Goal: Task Accomplishment & Management: Manage account settings

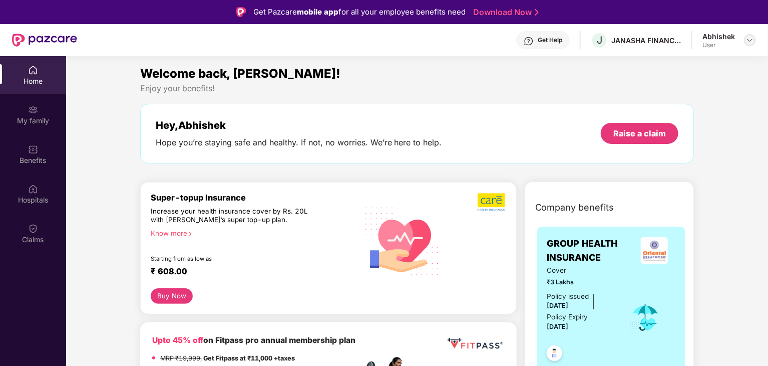
click at [749, 41] on img at bounding box center [750, 40] width 8 height 8
click at [676, 66] on div "Logout" at bounding box center [703, 64] width 130 height 20
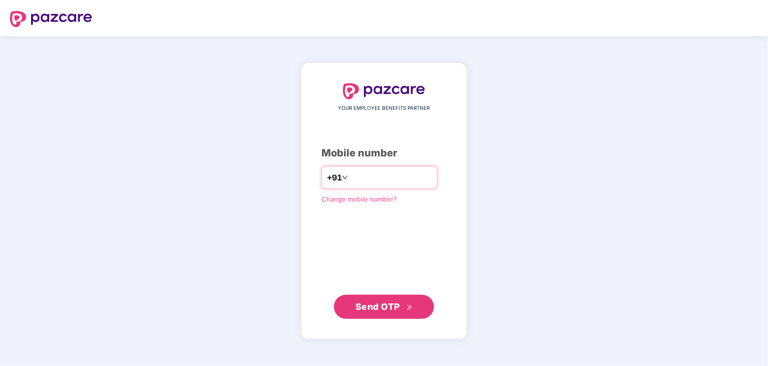
type input "*"
type input "**********"
click at [365, 308] on span "Send OTP" at bounding box center [378, 305] width 45 height 11
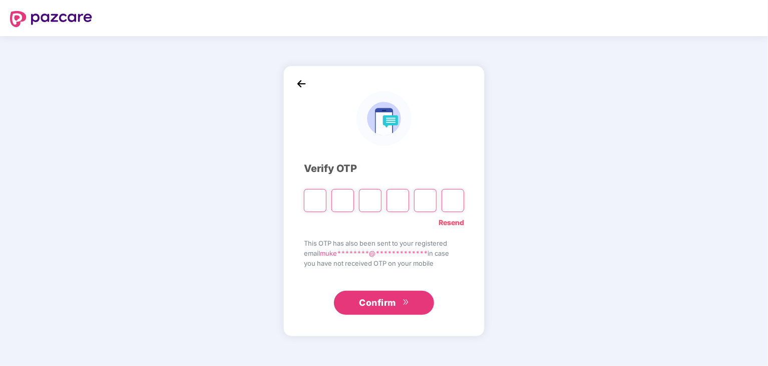
type input "*"
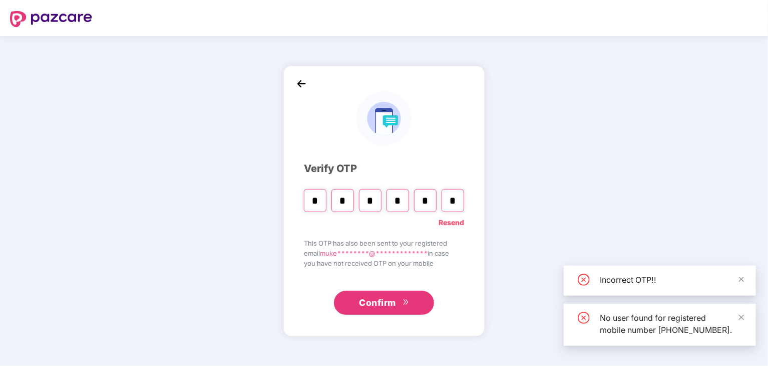
type input "*"
click at [383, 305] on span "Confirm" at bounding box center [377, 302] width 37 height 14
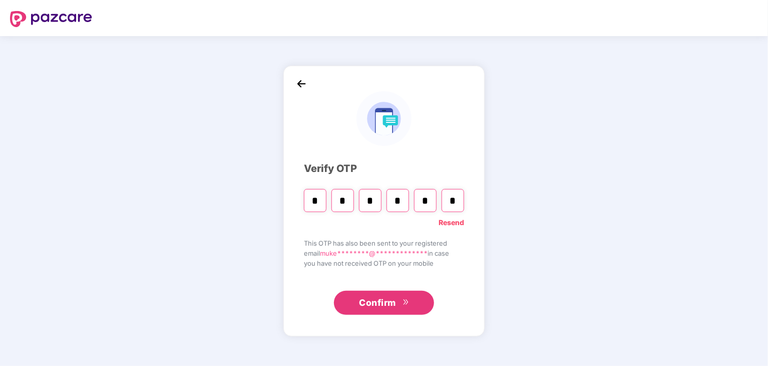
click at [383, 305] on span "Confirm" at bounding box center [377, 302] width 37 height 14
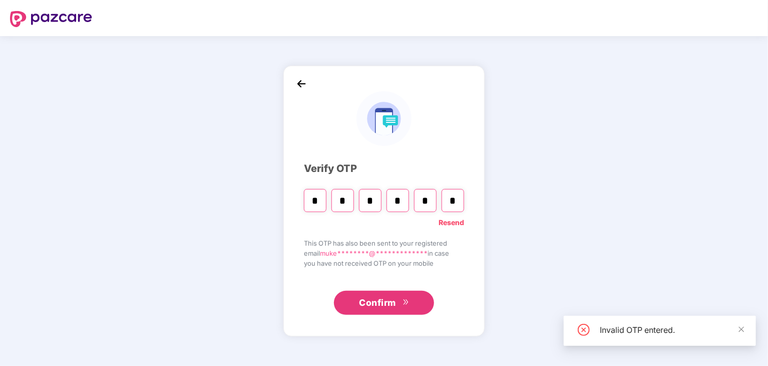
click at [453, 223] on link "Resend" at bounding box center [452, 222] width 26 height 11
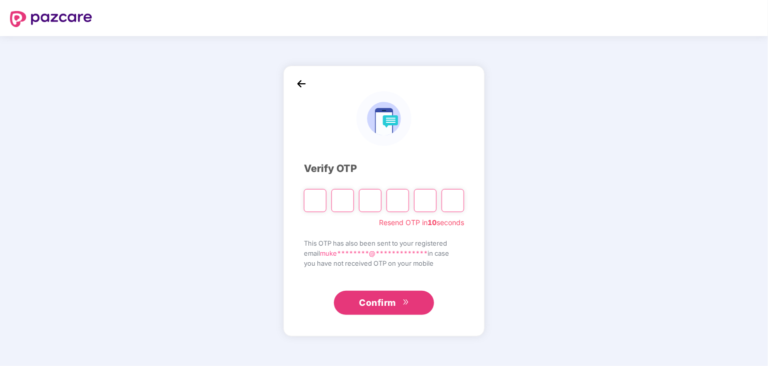
click at [320, 207] on input "Please enter verification code. Digit 1" at bounding box center [315, 200] width 23 height 23
type input "*"
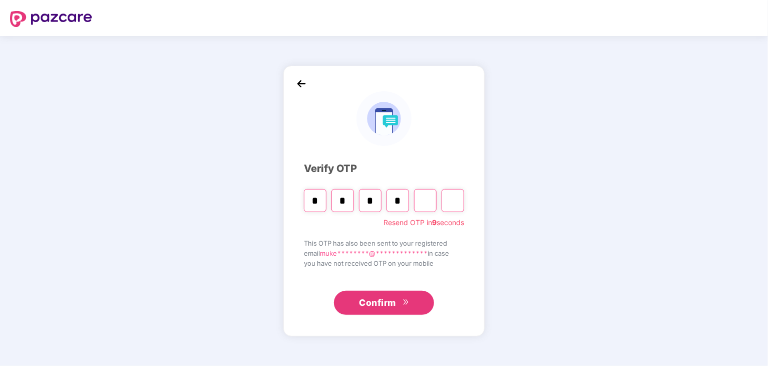
type input "*"
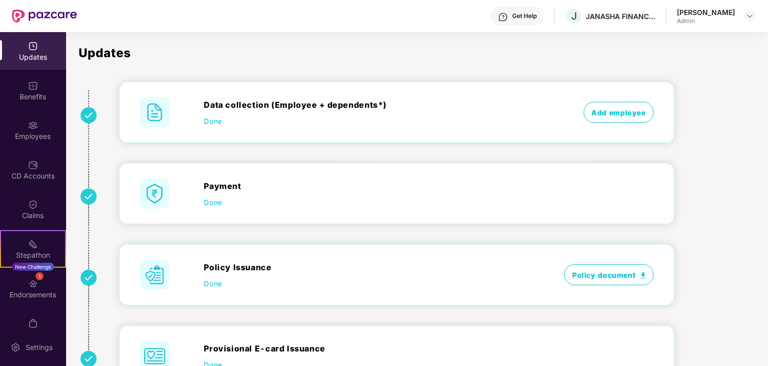
click at [385, 247] on div "Policy Issuance Done Policy document" at bounding box center [397, 274] width 554 height 60
click at [43, 132] on div "Employees" at bounding box center [33, 136] width 66 height 10
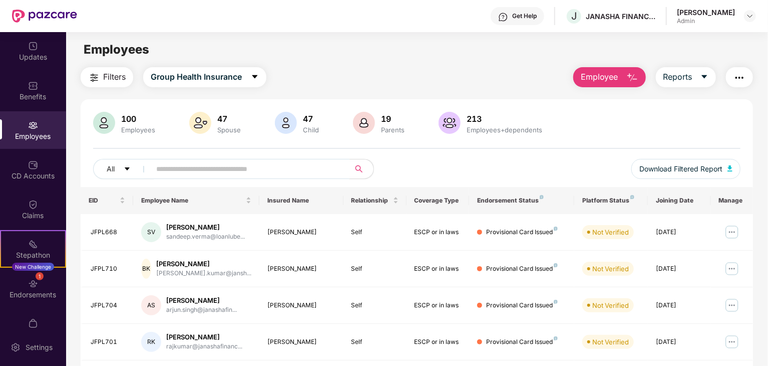
click at [171, 172] on input "text" at bounding box center [246, 168] width 180 height 15
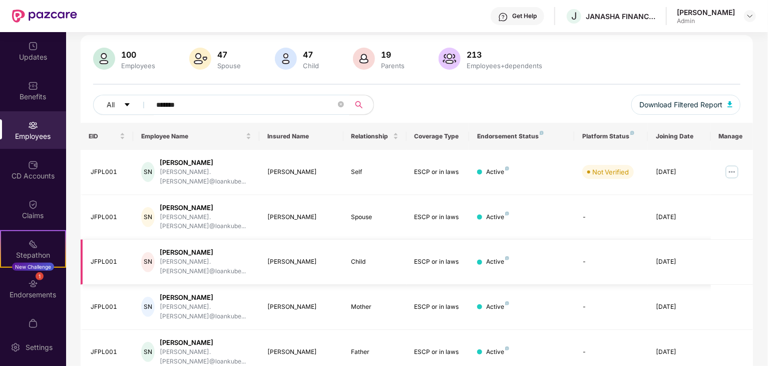
scroll to position [64, 0]
type input "*******"
click at [733, 167] on img at bounding box center [732, 172] width 16 height 16
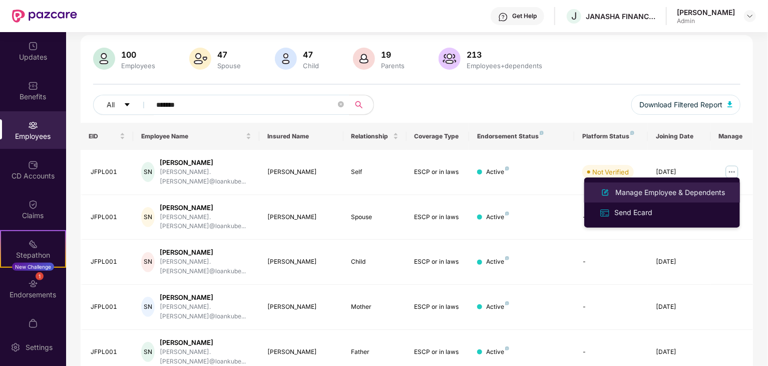
click at [683, 189] on div "Manage Employee & Dependents" at bounding box center [670, 192] width 114 height 11
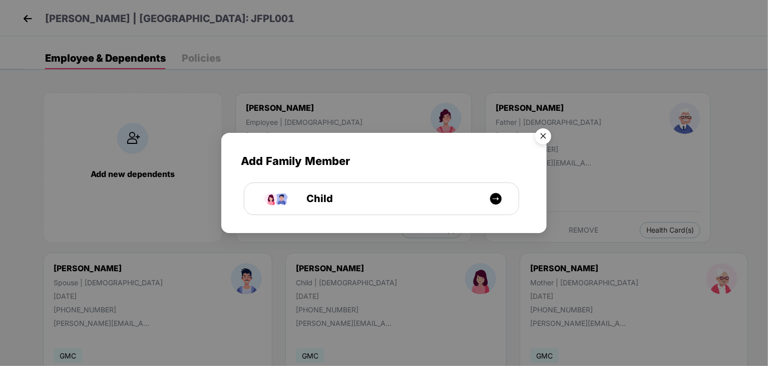
click at [546, 132] on img "Close" at bounding box center [543, 138] width 28 height 28
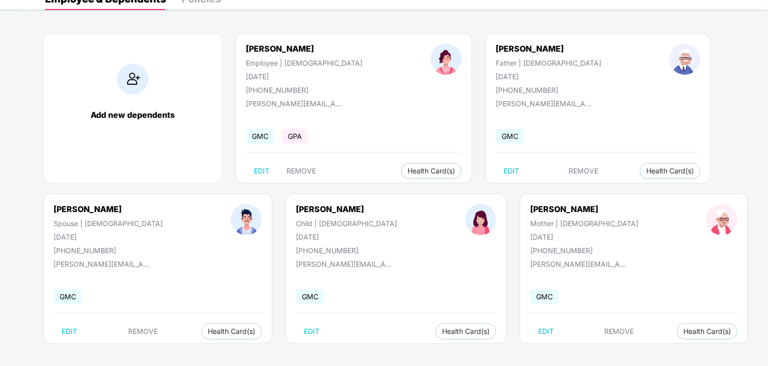
scroll to position [60, 0]
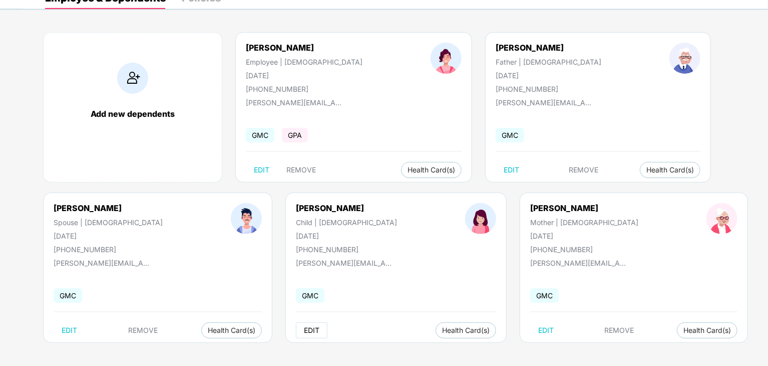
click at [304, 331] on span "EDIT" at bounding box center [312, 330] width 16 height 8
select select "*****"
select select "******"
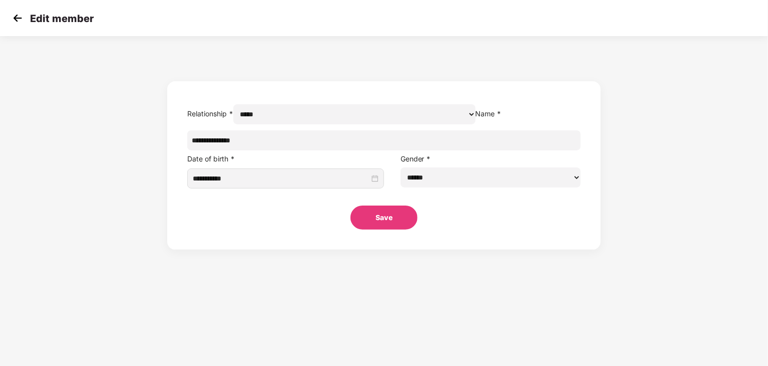
scroll to position [0, 0]
click at [21, 21] on img at bounding box center [17, 18] width 15 height 15
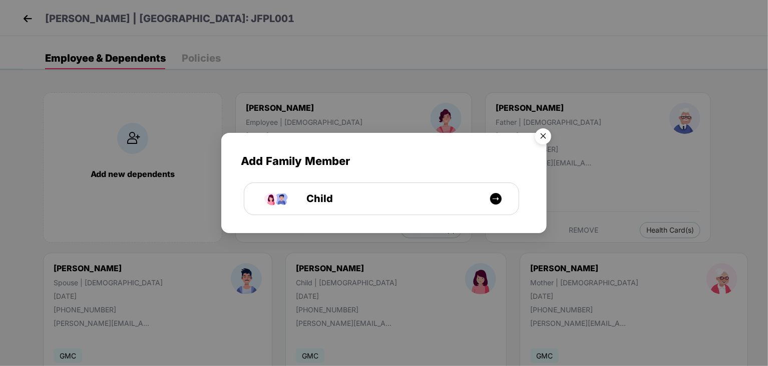
click at [546, 135] on img "Close" at bounding box center [543, 138] width 28 height 28
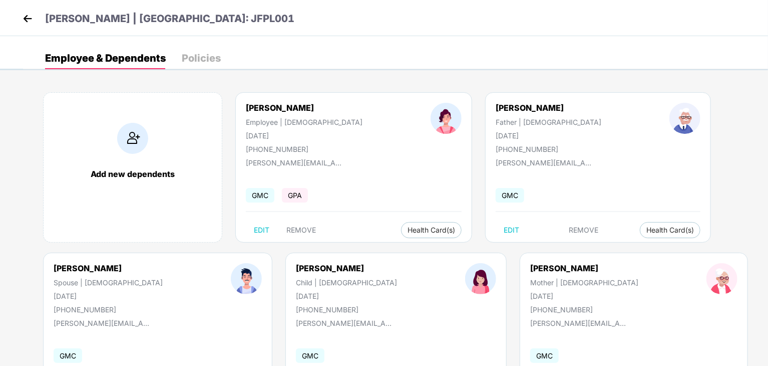
click at [196, 67] on div "Policies" at bounding box center [201, 58] width 39 height 22
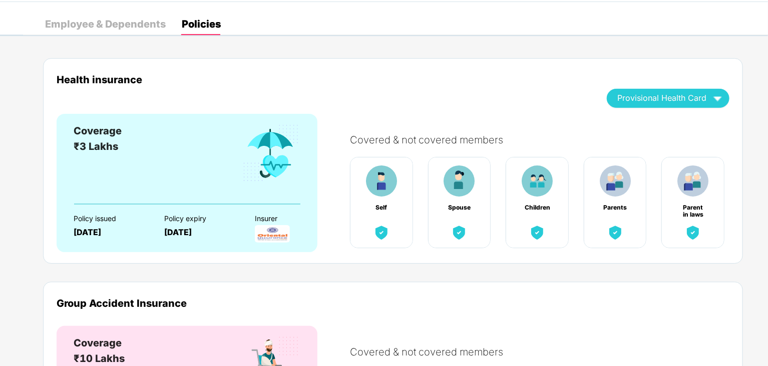
scroll to position [34, 0]
click at [121, 27] on div "Employee & Dependents" at bounding box center [105, 24] width 121 height 10
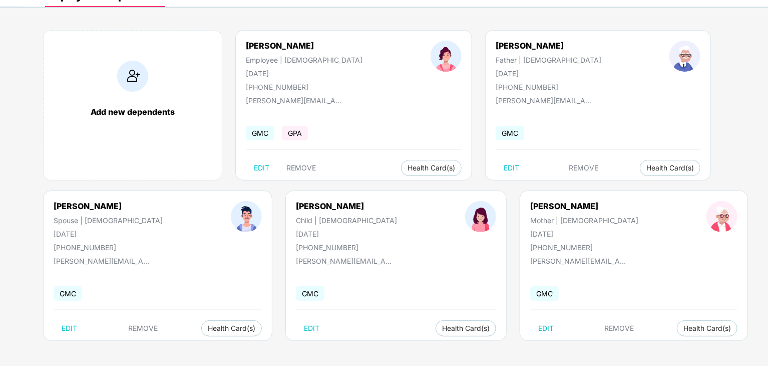
scroll to position [0, 0]
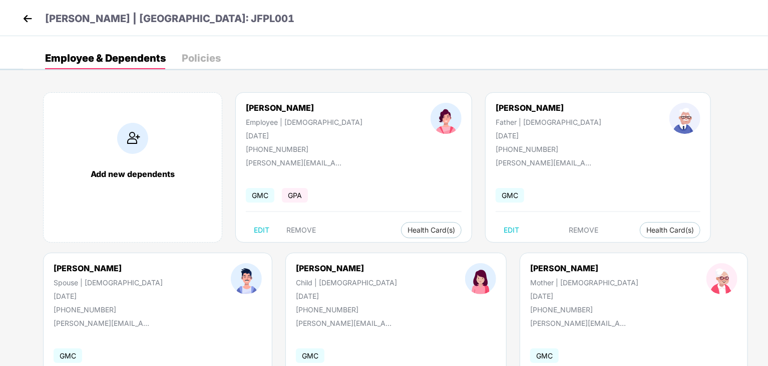
click at [24, 17] on img at bounding box center [27, 18] width 15 height 15
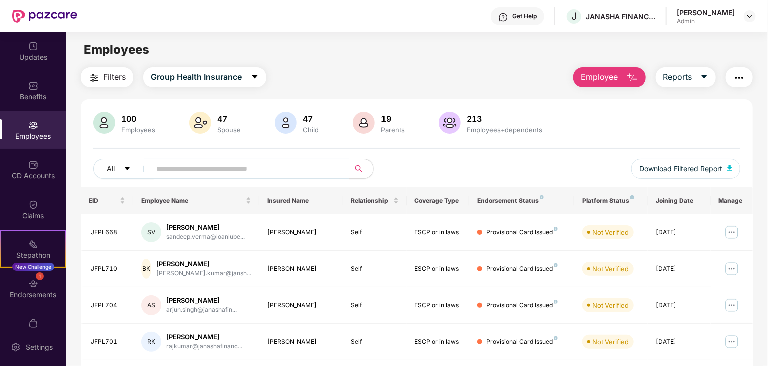
click at [604, 74] on span "Employee" at bounding box center [600, 77] width 38 height 13
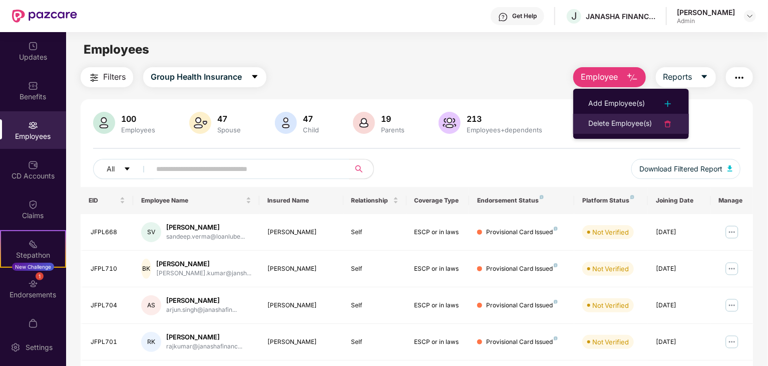
click at [672, 127] on img at bounding box center [668, 124] width 12 height 12
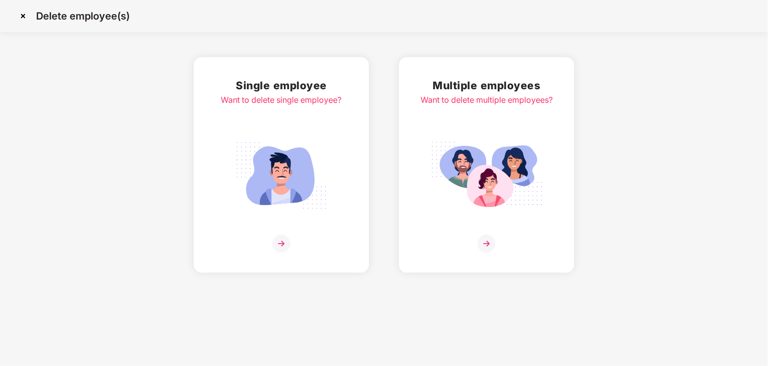
click at [278, 242] on img at bounding box center [281, 243] width 18 height 18
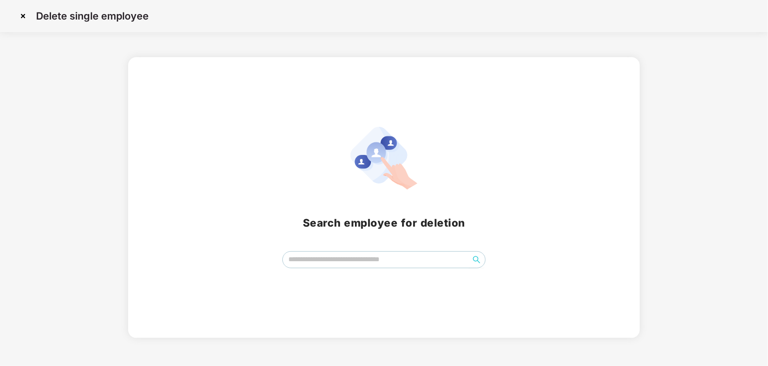
click at [321, 250] on div "Search employee for deletion" at bounding box center [384, 197] width 488 height 141
click at [315, 260] on input "search" at bounding box center [376, 258] width 186 height 15
click at [481, 262] on span "search" at bounding box center [477, 259] width 16 height 8
type input "**********"
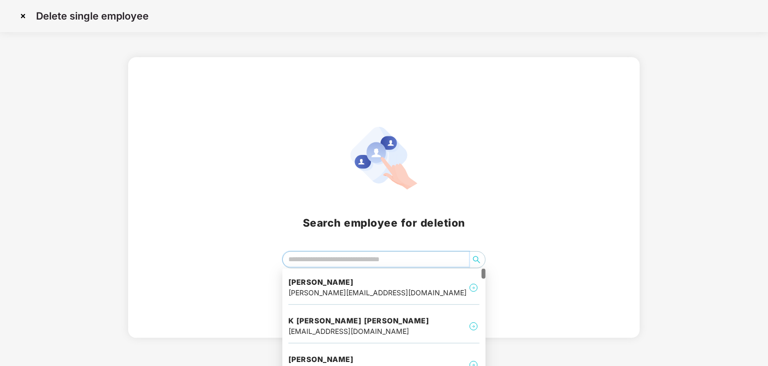
scroll to position [31, 0]
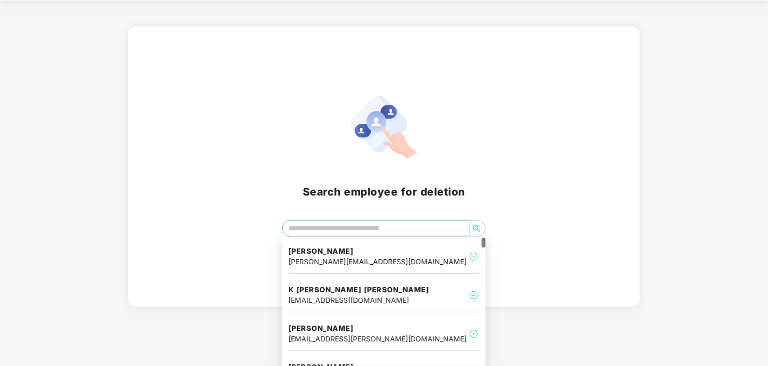
type input "*"
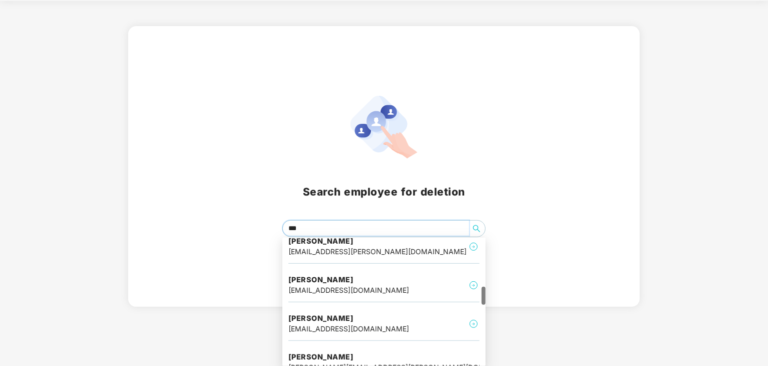
scroll to position [0, 0]
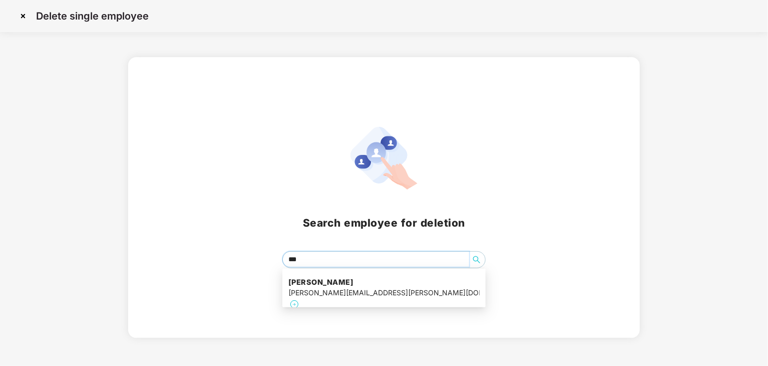
type input "****"
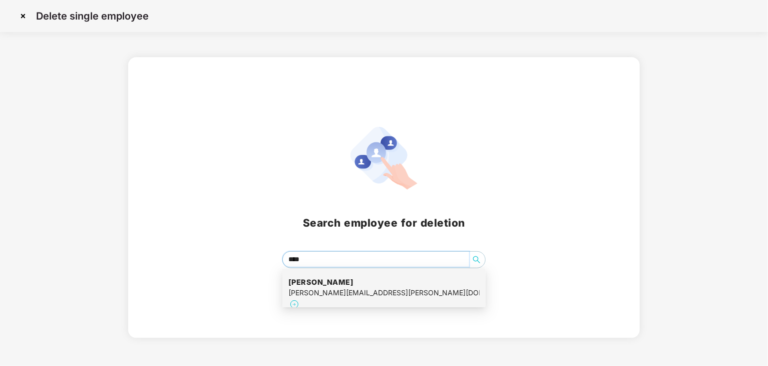
click at [387, 281] on h4 "[PERSON_NAME]" at bounding box center [383, 282] width 191 height 10
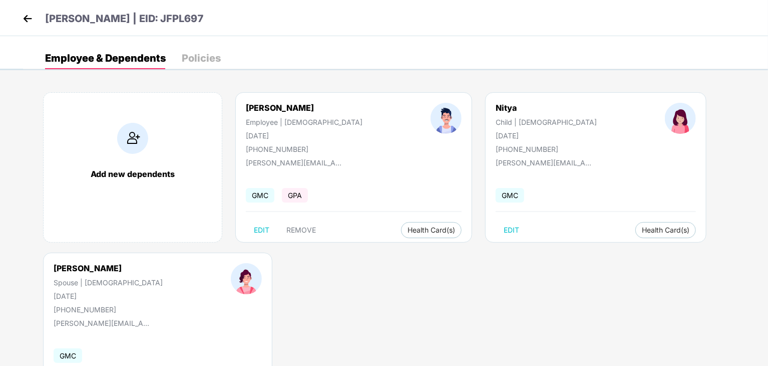
click at [206, 55] on div "Policies" at bounding box center [201, 58] width 39 height 10
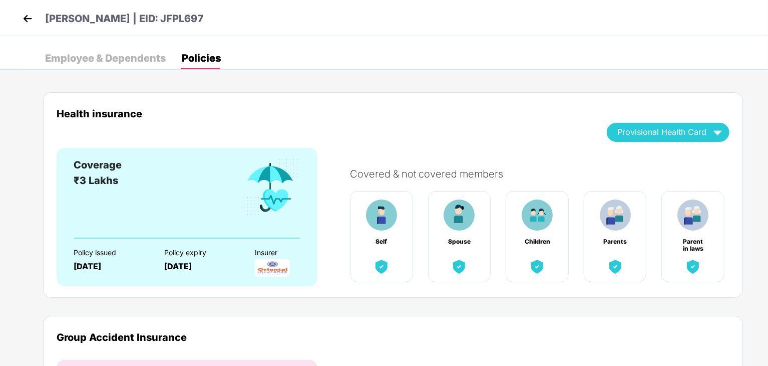
click at [128, 57] on div "Employee & Dependents" at bounding box center [105, 58] width 121 height 10
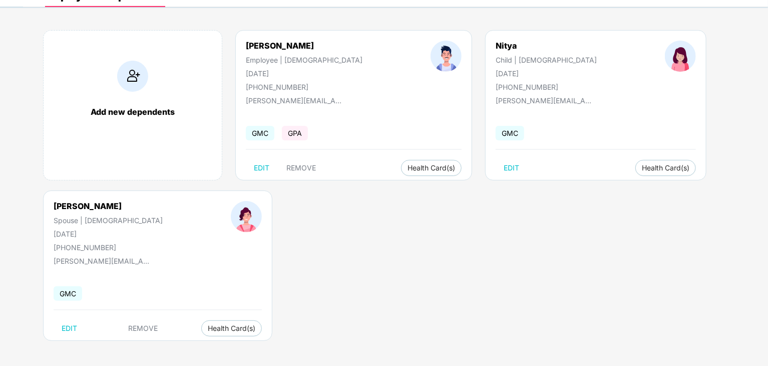
scroll to position [62, 0]
